Goal: Find specific page/section: Find specific page/section

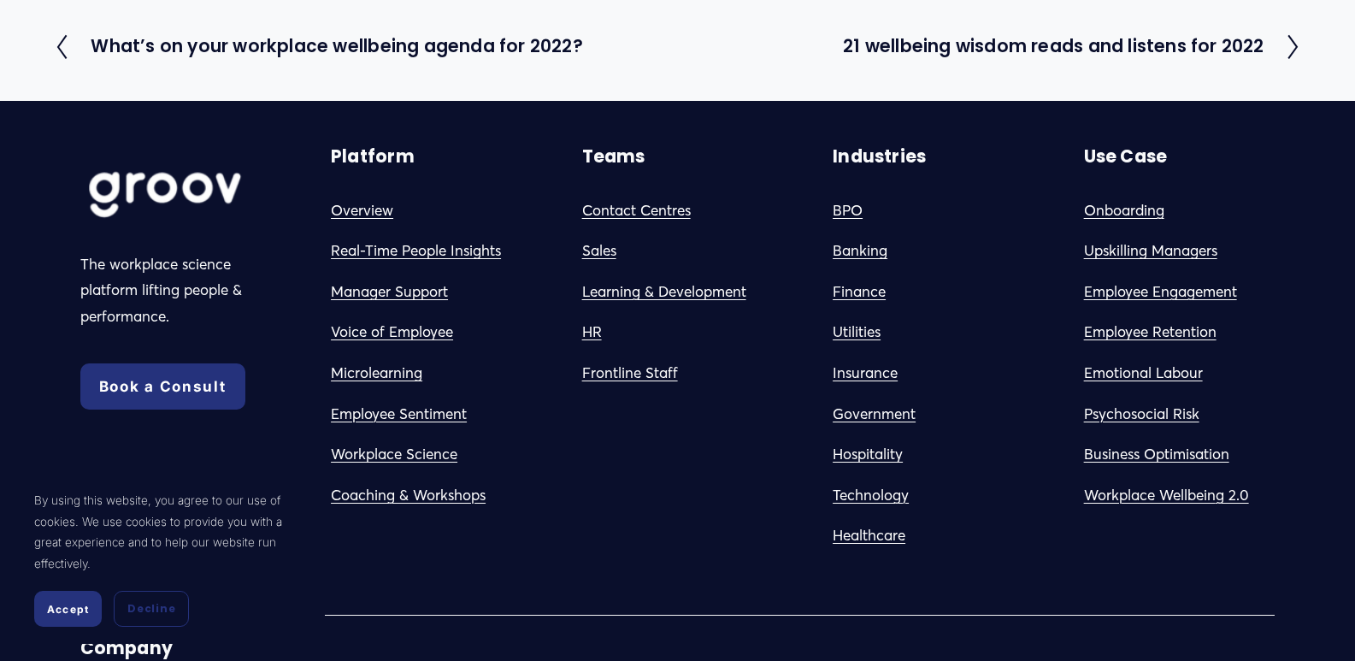
scroll to position [3455, 0]
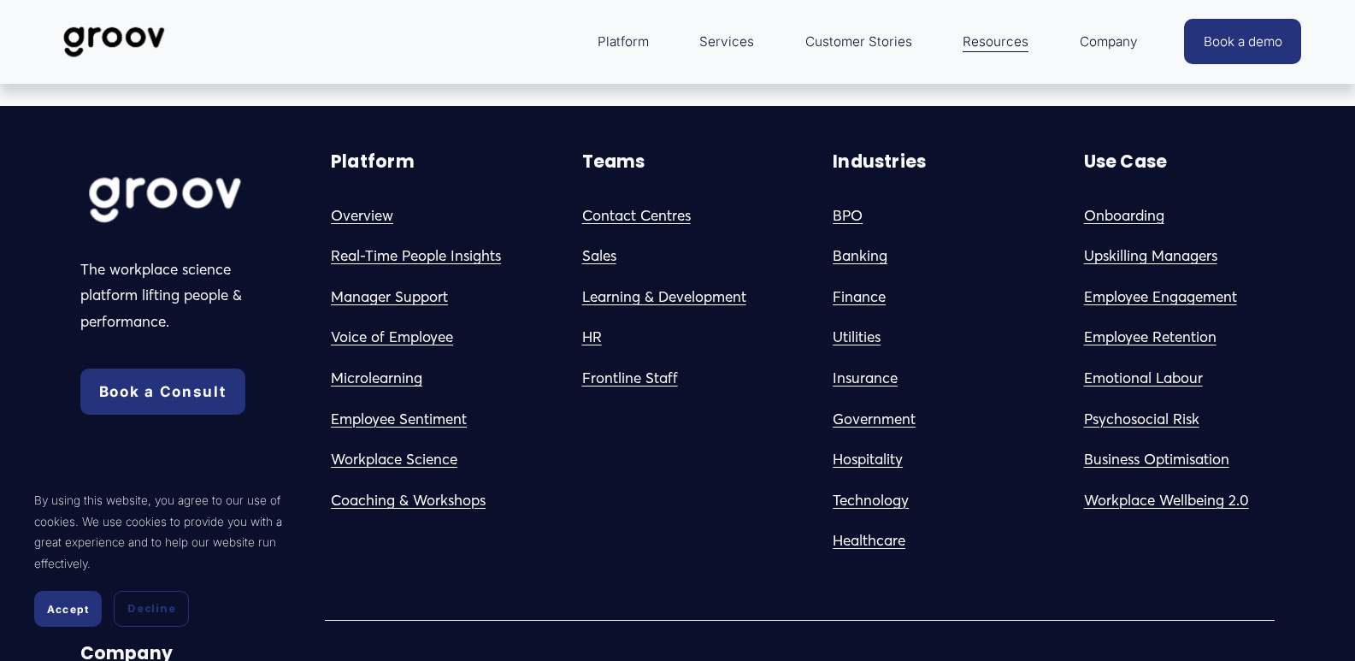
click at [662, 203] on link "Contact Centres" at bounding box center [636, 216] width 109 height 27
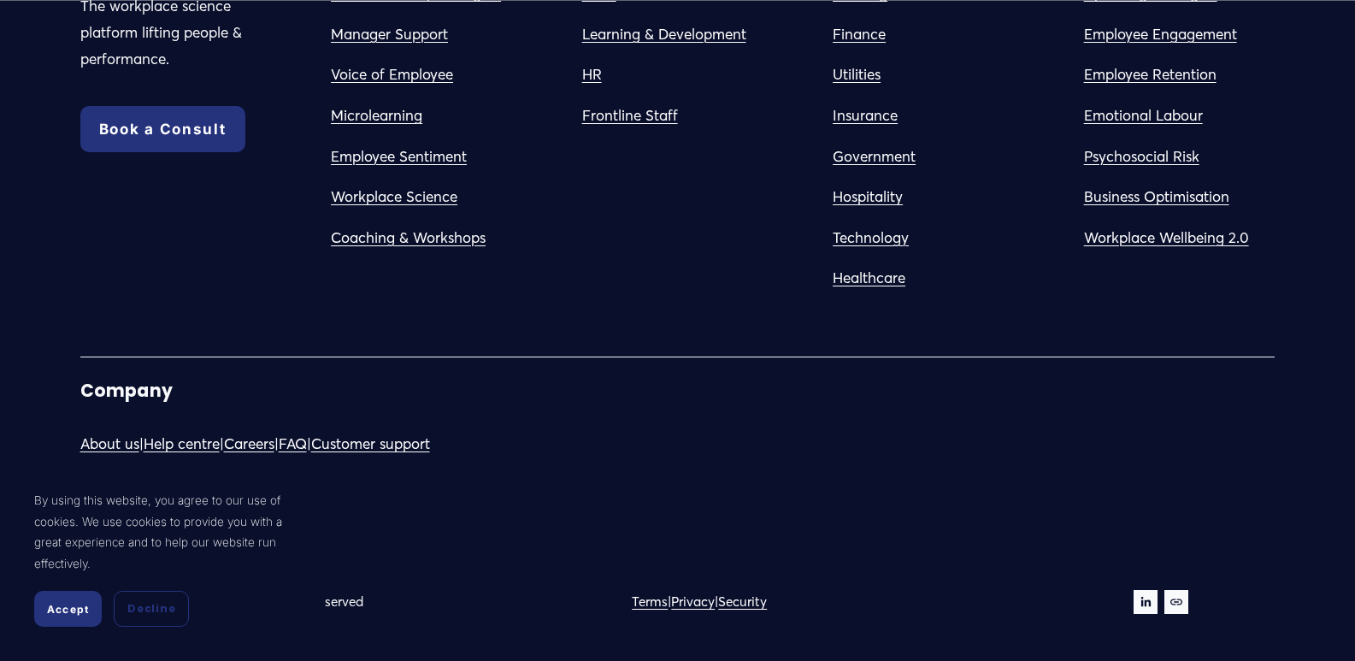
scroll to position [5558, 0]
click at [64, 617] on button "Accept" at bounding box center [68, 609] width 68 height 36
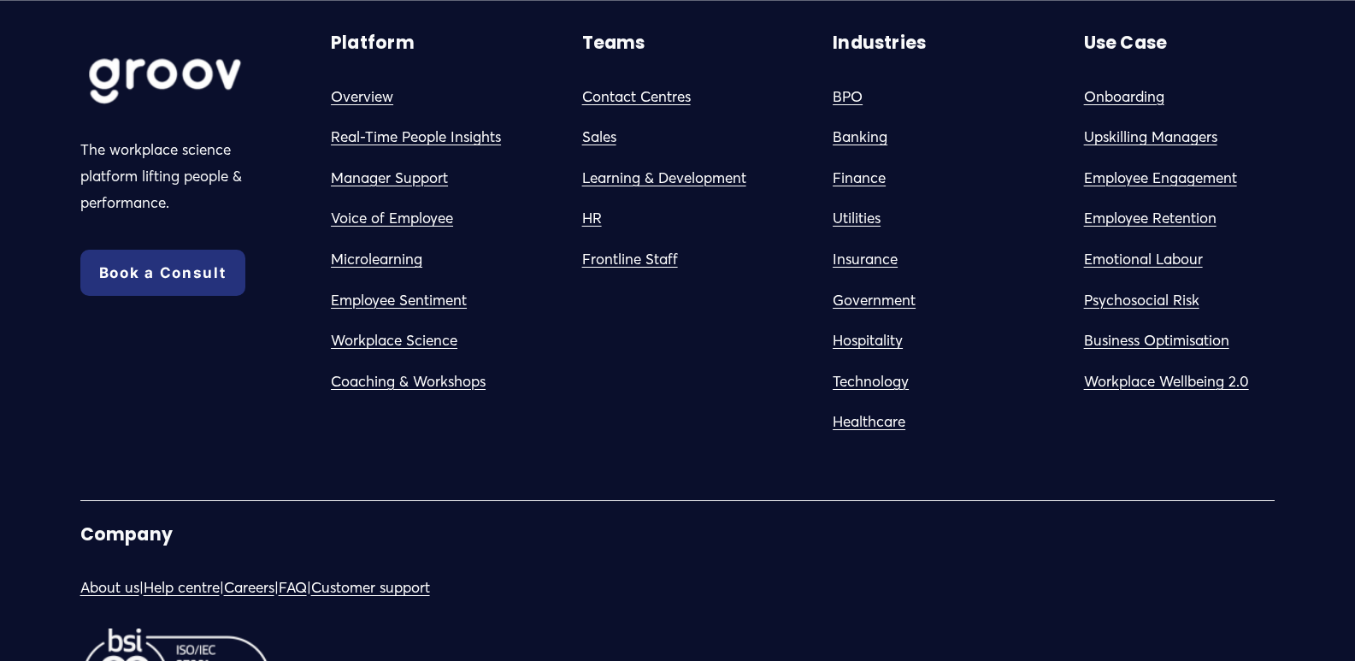
scroll to position [5302, 0]
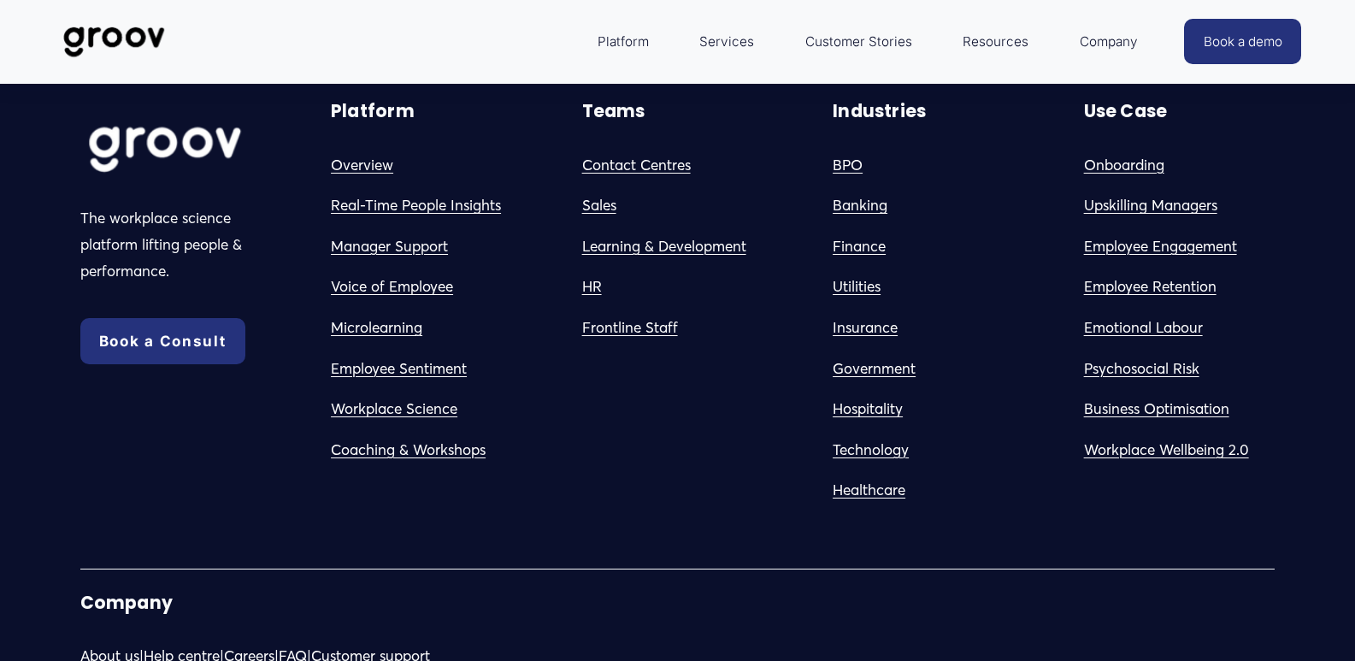
click at [653, 179] on link "Contact Centres" at bounding box center [636, 165] width 109 height 27
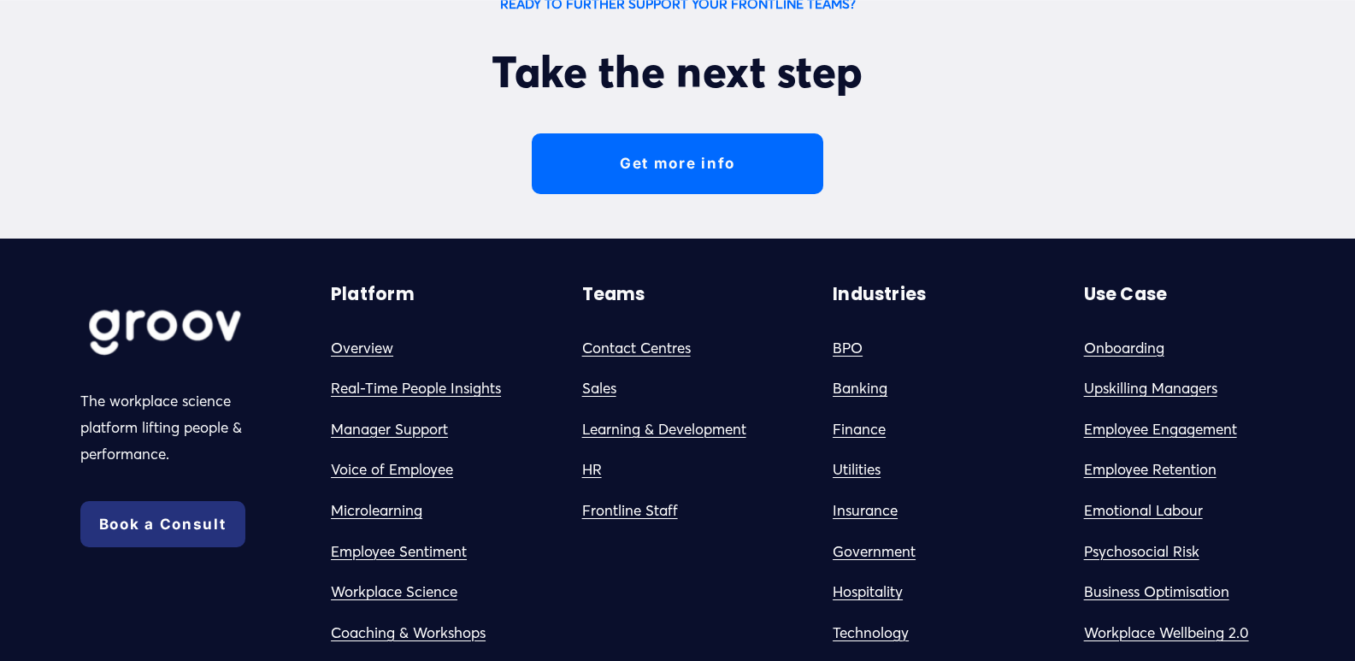
scroll to position [5131, 0]
